Goal: Navigation & Orientation: Find specific page/section

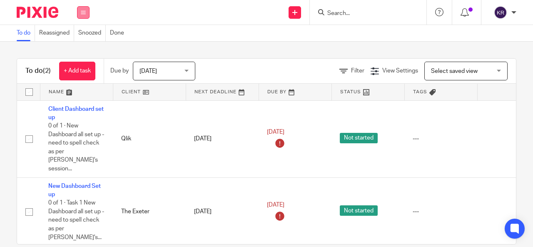
click at [82, 12] on icon at bounding box center [83, 12] width 5 height 5
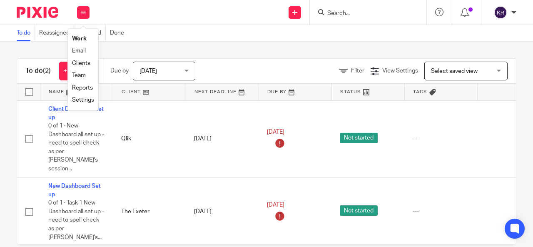
click at [81, 65] on link "Clients" at bounding box center [81, 63] width 18 height 6
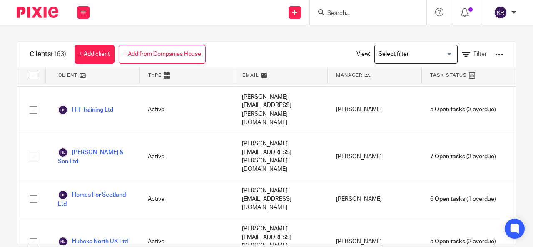
scroll to position [2583, 0]
